Goal: Task Accomplishment & Management: Manage account settings

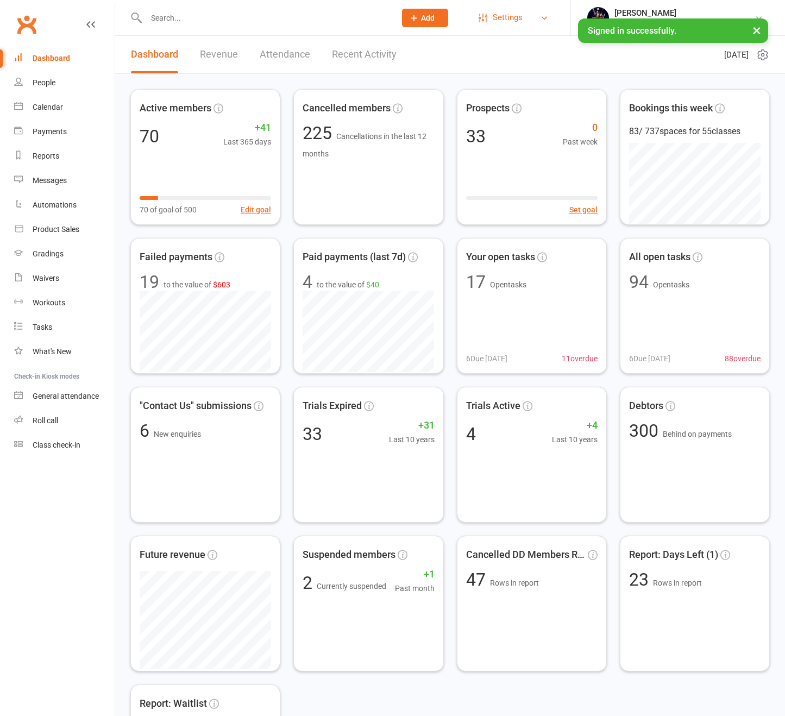
click at [523, 20] on span "Settings" at bounding box center [508, 17] width 30 height 24
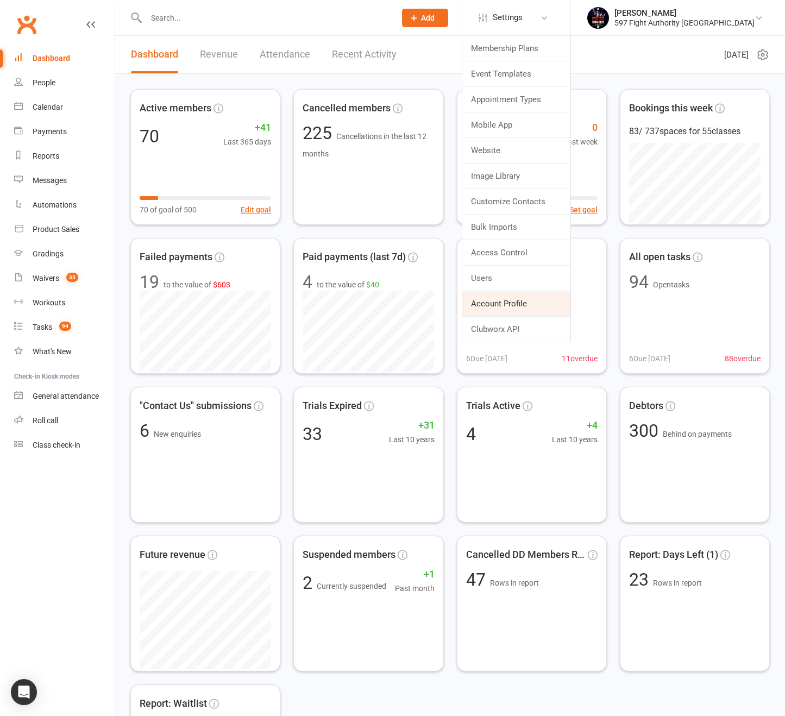
click at [538, 303] on link "Account Profile" at bounding box center [516, 303] width 108 height 25
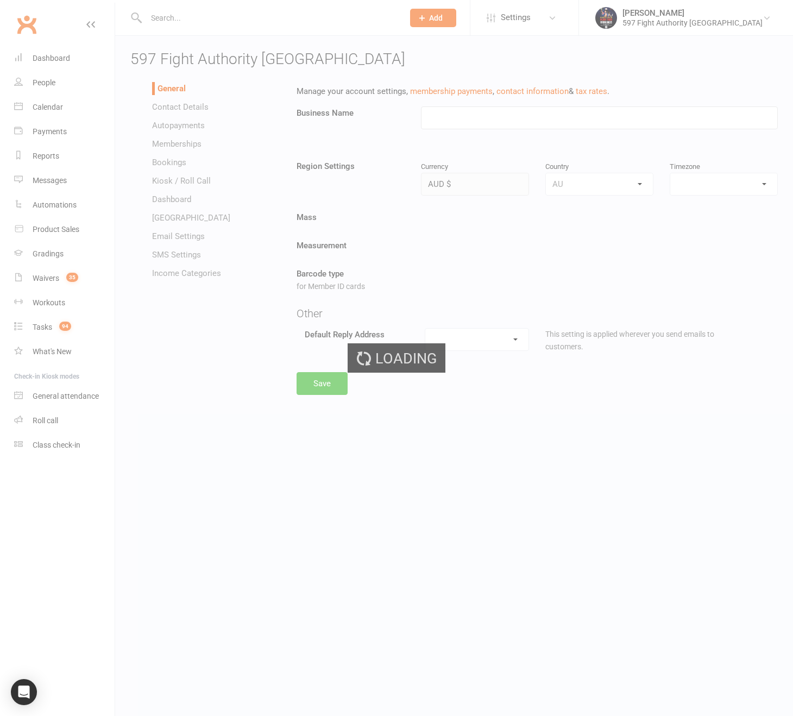
type input "597 Fight Authority [GEOGRAPHIC_DATA]"
select select "[GEOGRAPHIC_DATA]/[GEOGRAPHIC_DATA]"
select select "[EMAIL_ADDRESS][DOMAIN_NAME]"
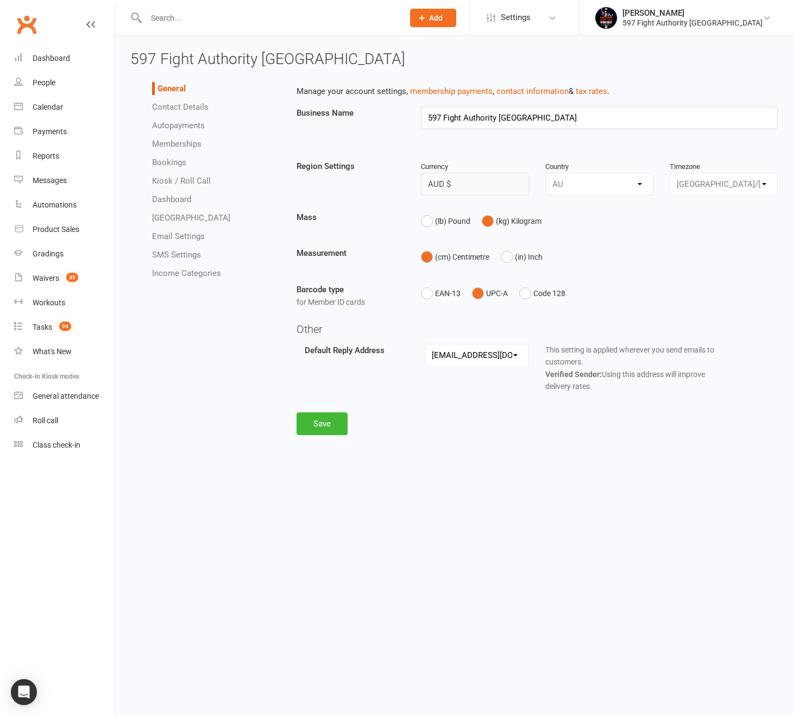
click at [187, 141] on link "Memberships" at bounding box center [176, 144] width 49 height 10
select select "76"
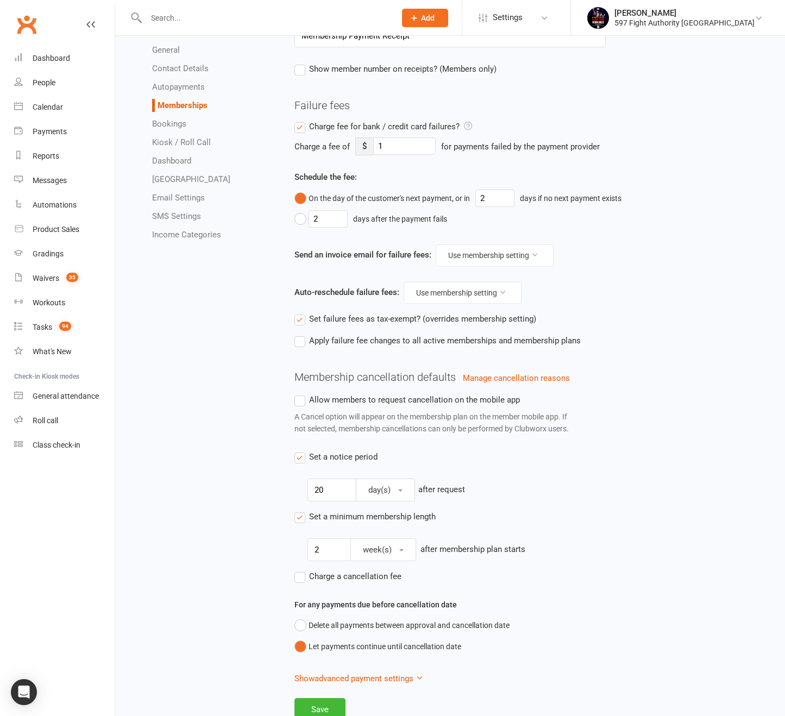
scroll to position [196, 0]
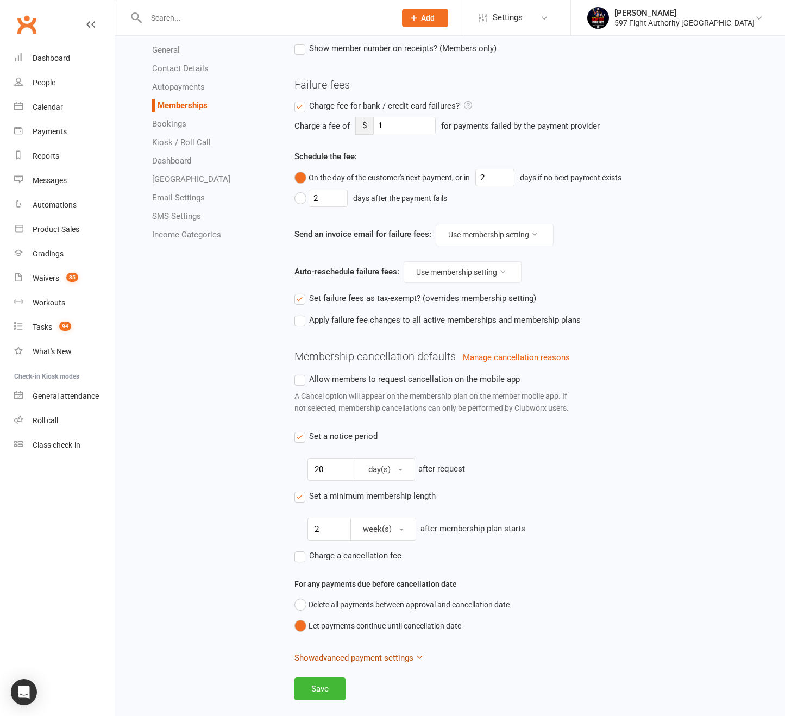
click at [418, 656] on icon "button" at bounding box center [420, 657] width 8 height 8
select select "true"
select select "expire_class_packs_on_booking_attendance"
select select "allow_make_up_classes_for_expired_memberships_up_to_7d"
select select "reactivate_if_cancelled_90d_ago_or_earlier"
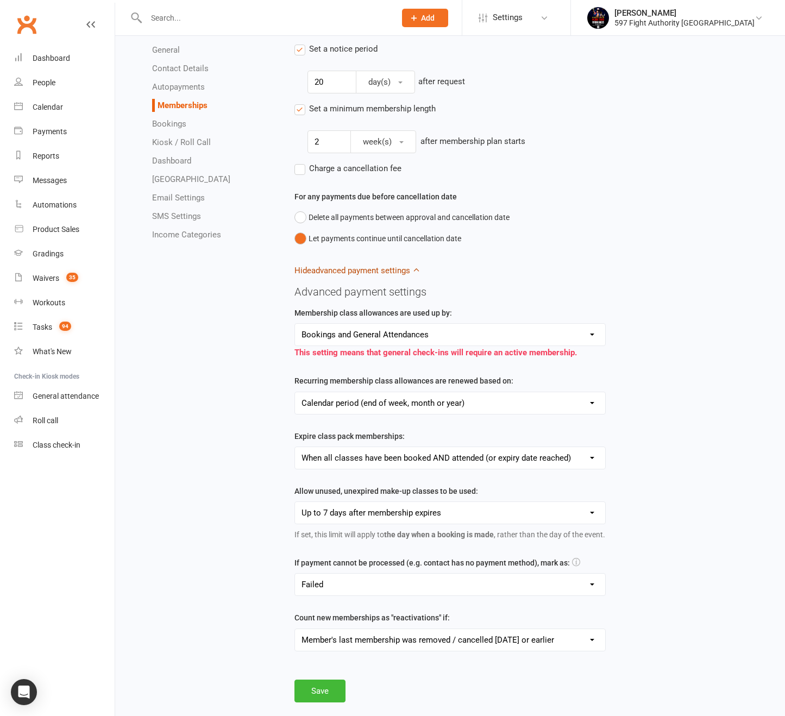
scroll to position [599, 0]
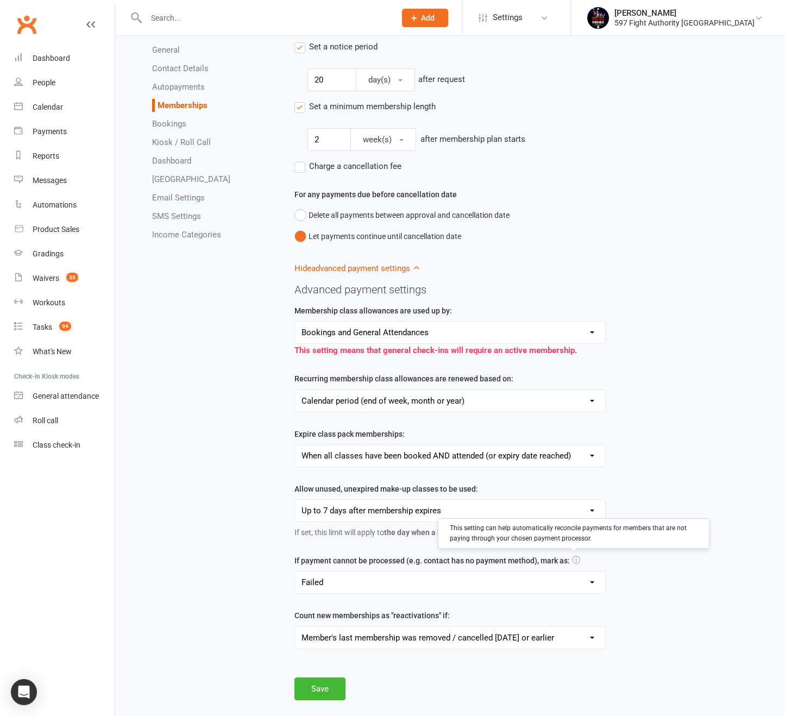
click at [572, 558] on icon at bounding box center [576, 560] width 8 height 8
click at [467, 581] on select "Failed Skipped Paid (cash) Paid (POS) Paid (other)" at bounding box center [450, 582] width 310 height 22
click at [295, 571] on select "Failed Skipped Paid (cash) Paid (POS) Paid (other)" at bounding box center [450, 582] width 310 height 22
click at [466, 584] on select "Failed Skipped Paid (cash) Paid (POS) Paid (other)" at bounding box center [450, 582] width 310 height 22
click at [295, 571] on select "Failed Skipped Paid (cash) Paid (POS) Paid (other)" at bounding box center [450, 582] width 310 height 22
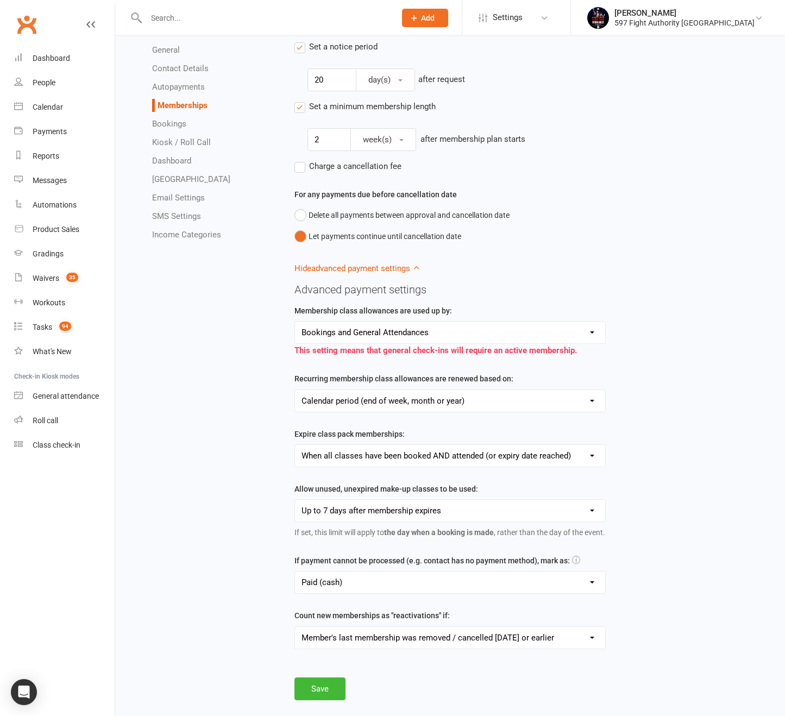
click at [465, 585] on select "Failed Skipped Paid (cash) Paid (POS) Paid (other)" at bounding box center [450, 582] width 310 height 22
click at [295, 571] on select "Failed Skipped Paid (cash) Paid (POS) Paid (other)" at bounding box center [450, 582] width 310 height 22
click at [439, 586] on select "Failed Skipped Paid (cash) Paid (POS) Paid (other)" at bounding box center [450, 582] width 310 height 22
click at [295, 571] on select "Failed Skipped Paid (cash) Paid (POS) Paid (other)" at bounding box center [450, 582] width 310 height 22
click at [431, 584] on select "Failed Skipped Paid (cash) Paid (POS) Paid (other)" at bounding box center [450, 582] width 310 height 22
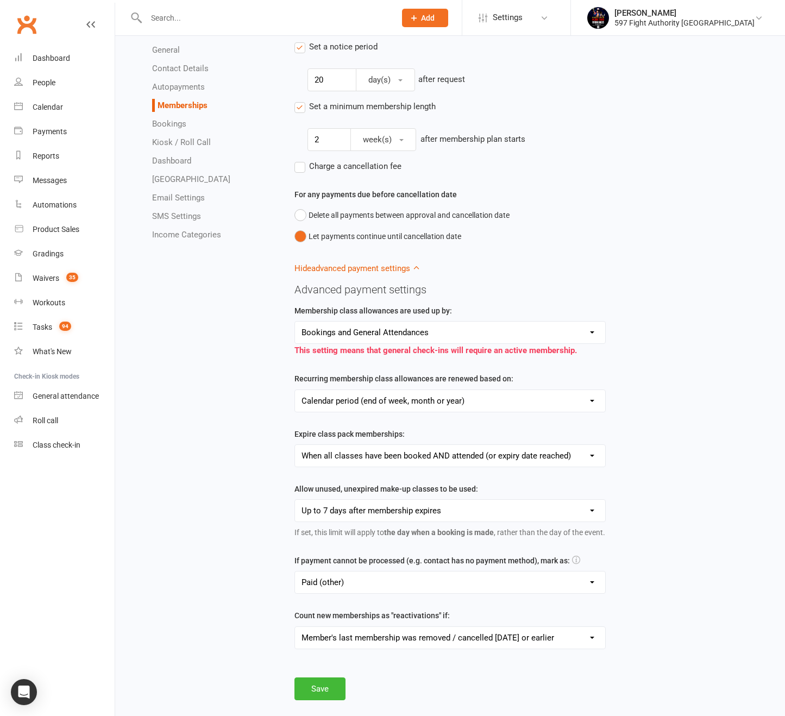
select select "autofail_policy_failed"
click at [295, 571] on select "Failed Skipped Paid (cash) Paid (POS) Paid (other)" at bounding box center [450, 582] width 310 height 22
click at [380, 686] on div "Save" at bounding box center [531, 688] width 475 height 23
click at [336, 688] on button "Save" at bounding box center [319, 688] width 51 height 23
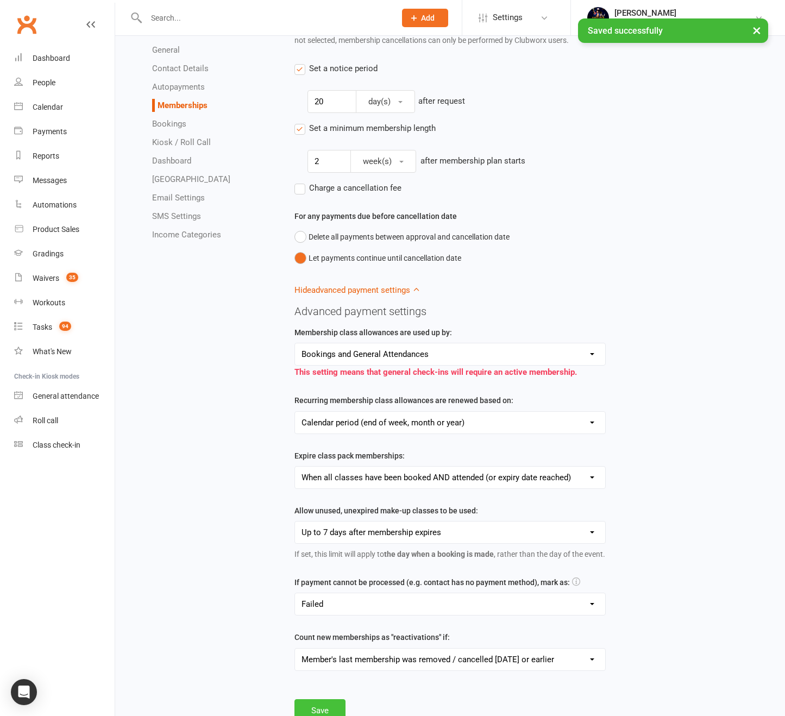
scroll to position [557, 0]
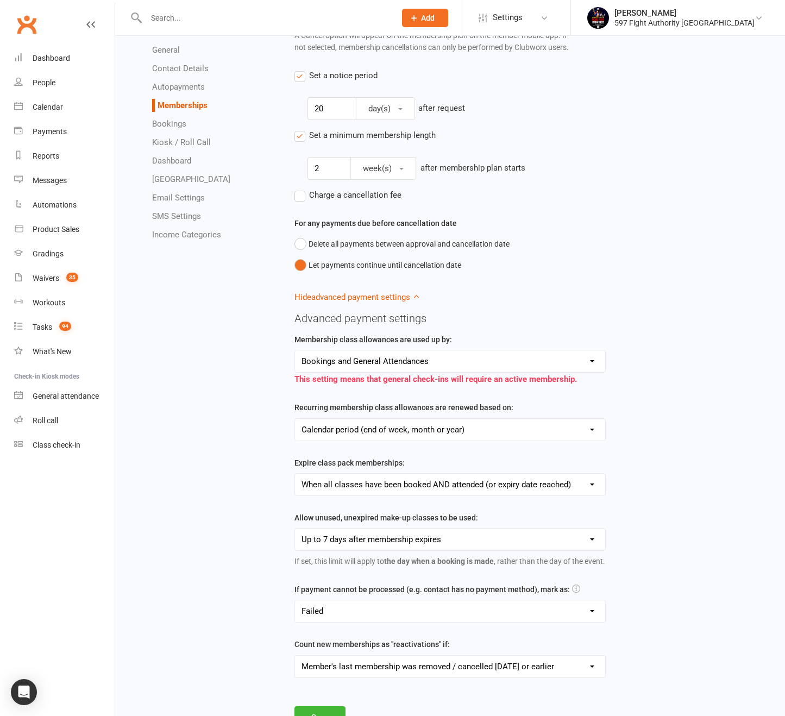
click at [343, 198] on span "Charge a cancellation fee" at bounding box center [355, 193] width 92 height 11
click at [343, 188] on input "Charge a cancellation fee" at bounding box center [347, 188] width 107 height 0
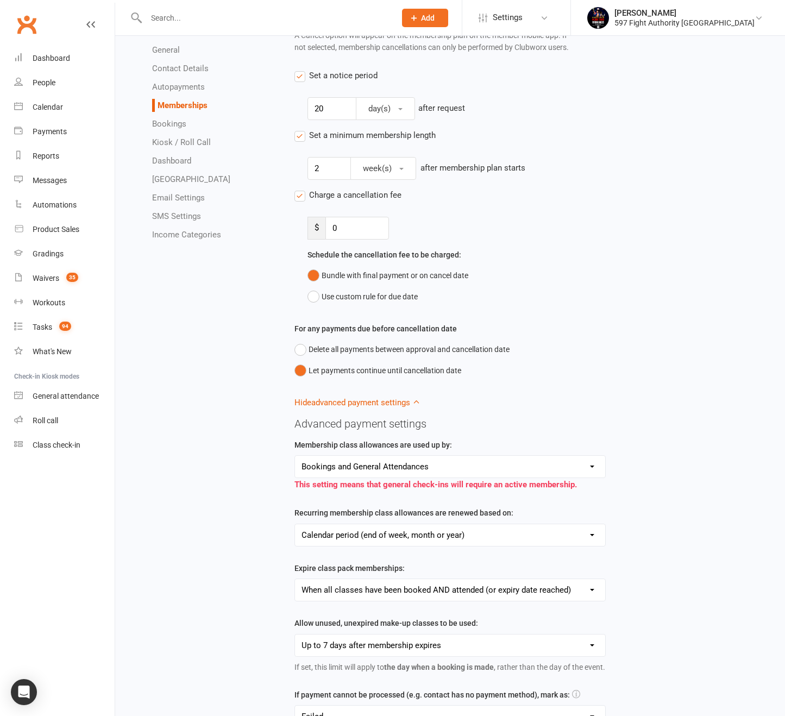
click at [342, 198] on span "Charge a cancellation fee" at bounding box center [355, 193] width 92 height 11
click at [342, 188] on input "Charge a cancellation fee" at bounding box center [347, 188] width 107 height 0
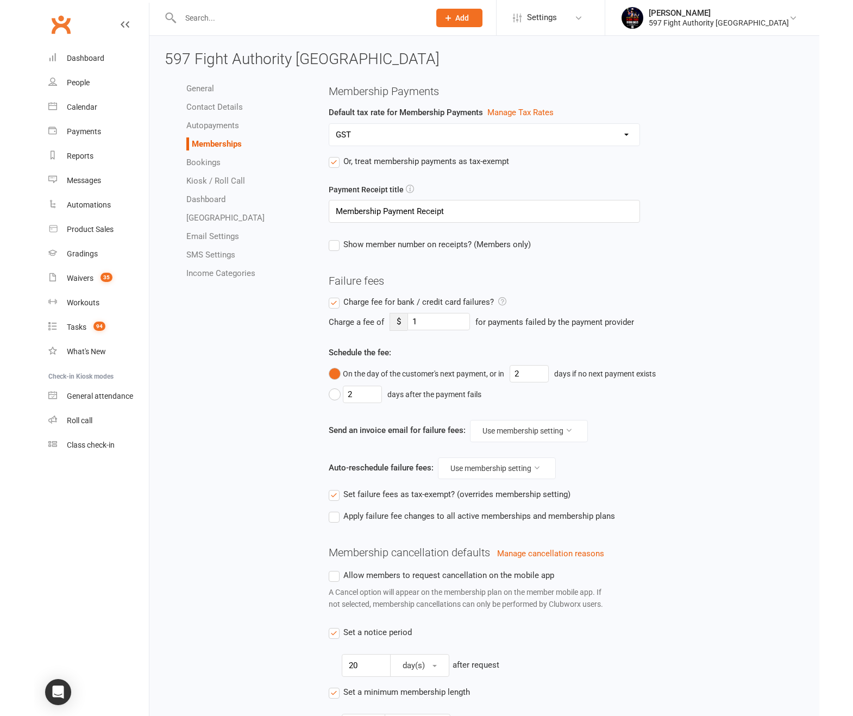
scroll to position [251, 0]
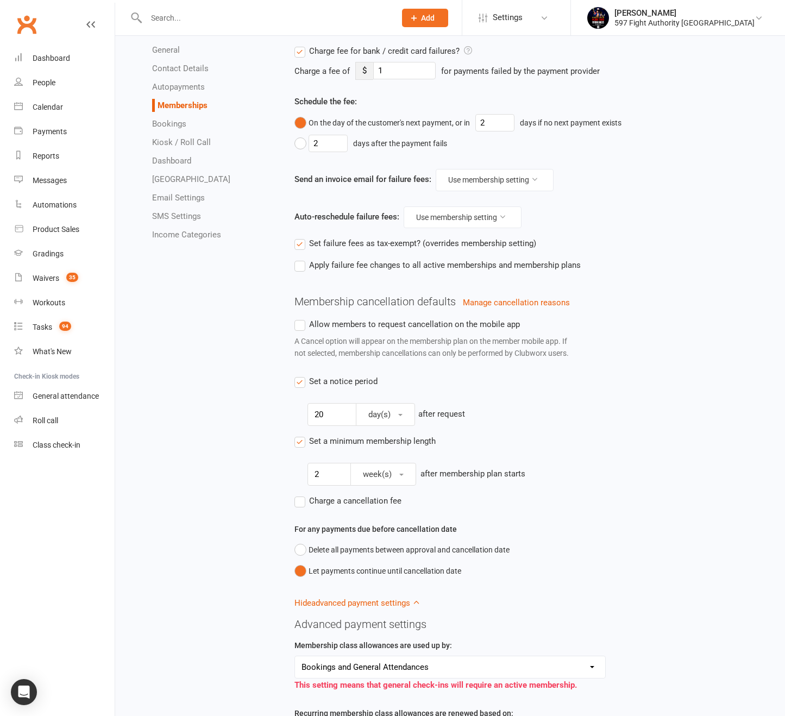
click at [401, 327] on span "Allow members to request cancellation on the mobile app" at bounding box center [414, 323] width 211 height 11
click at [401, 318] on input "Allow members to request cancellation on the mobile app" at bounding box center [406, 318] width 225 height 0
